Goal: Navigation & Orientation: Find specific page/section

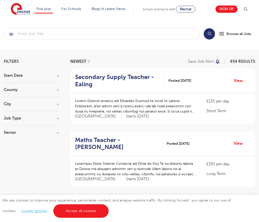
scroll to position [491, 0]
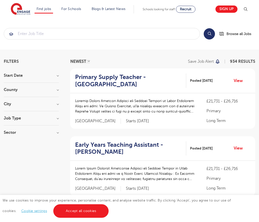
scroll to position [506, 0]
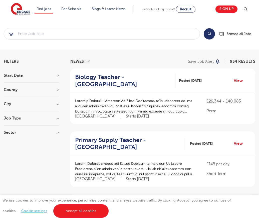
scroll to position [491, 0]
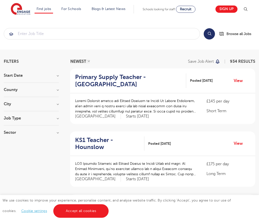
scroll to position [491, 0]
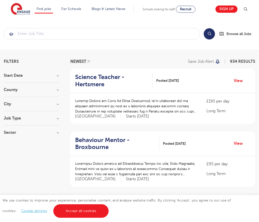
scroll to position [484, 0]
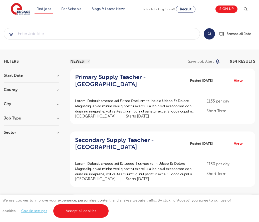
scroll to position [491, 0]
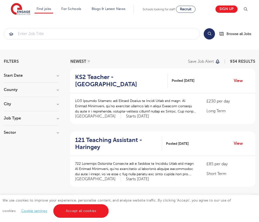
scroll to position [491, 0]
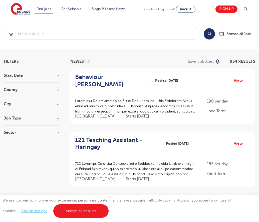
scroll to position [491, 0]
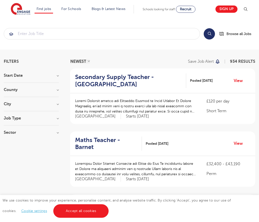
scroll to position [498, 0]
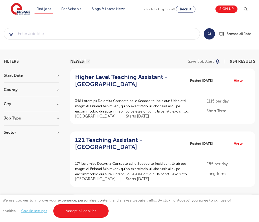
scroll to position [491, 0]
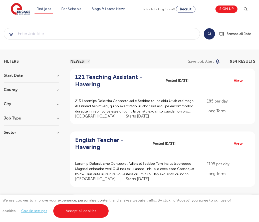
scroll to position [491, 0]
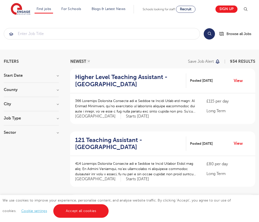
scroll to position [491, 0]
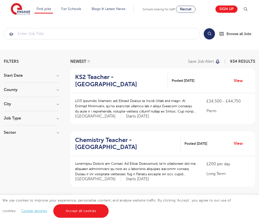
scroll to position [491, 0]
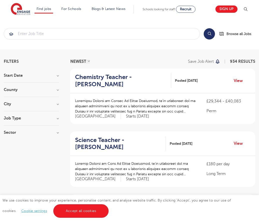
scroll to position [491, 0]
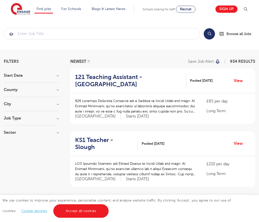
scroll to position [491, 0]
